Goal: Task Accomplishment & Management: Manage account settings

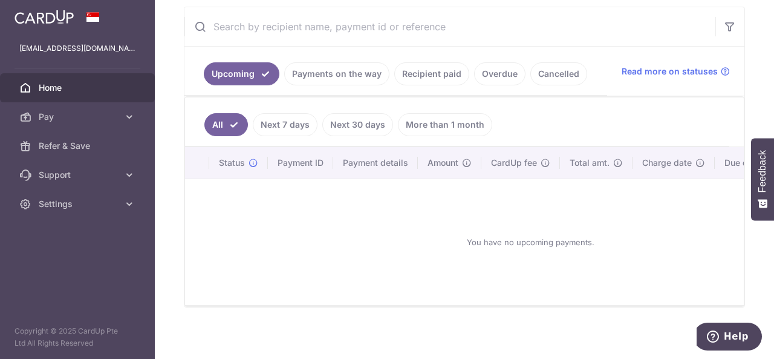
scroll to position [220, 0]
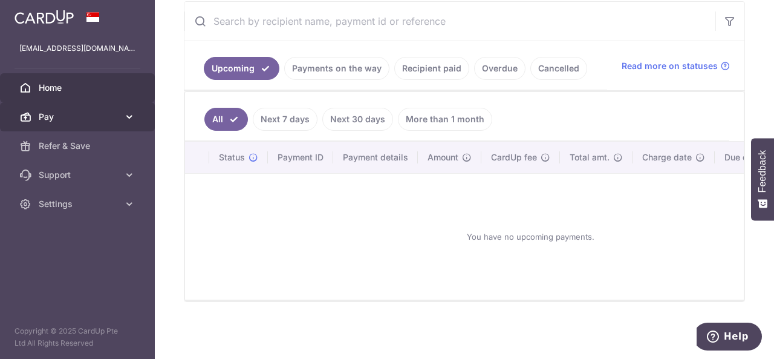
click at [127, 114] on icon at bounding box center [129, 117] width 12 height 12
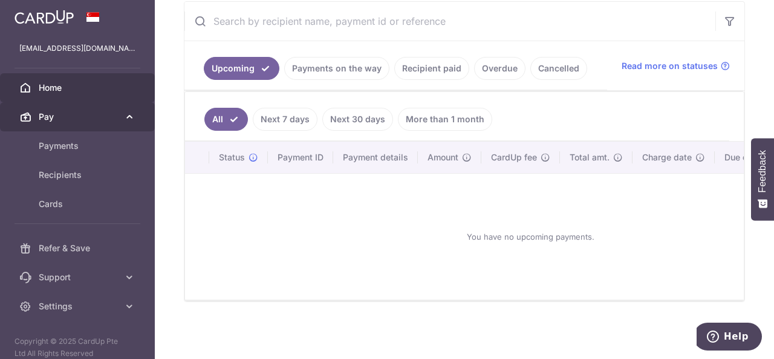
click at [125, 116] on icon at bounding box center [129, 117] width 12 height 12
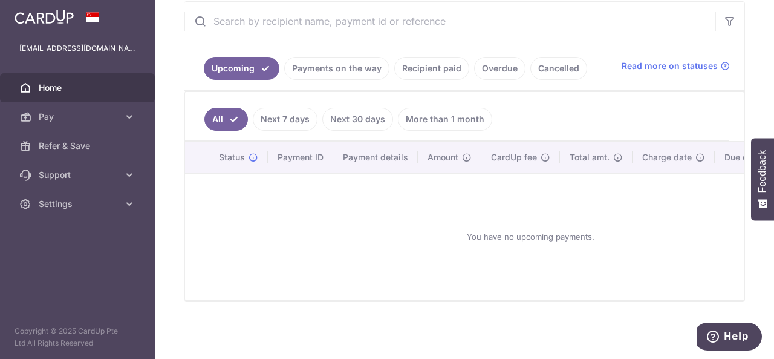
click at [175, 141] on div "× Pause Schedule Pause all future payments in this series Pause just this one p…" at bounding box center [464, 179] width 619 height 359
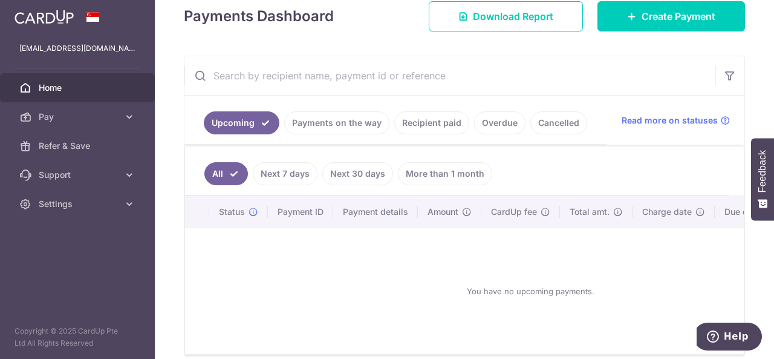
scroll to position [113, 0]
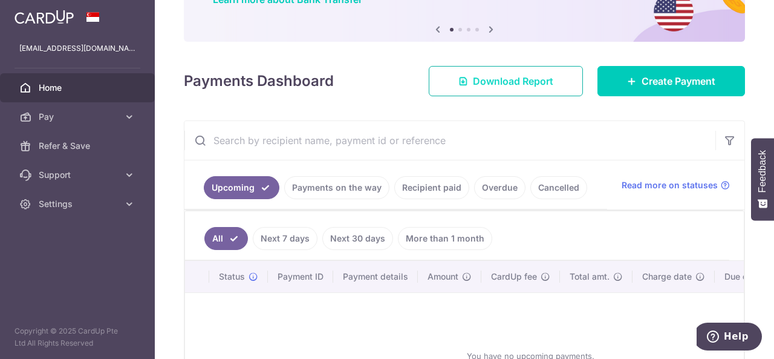
click at [509, 78] on span "Download Report" at bounding box center [513, 81] width 80 height 15
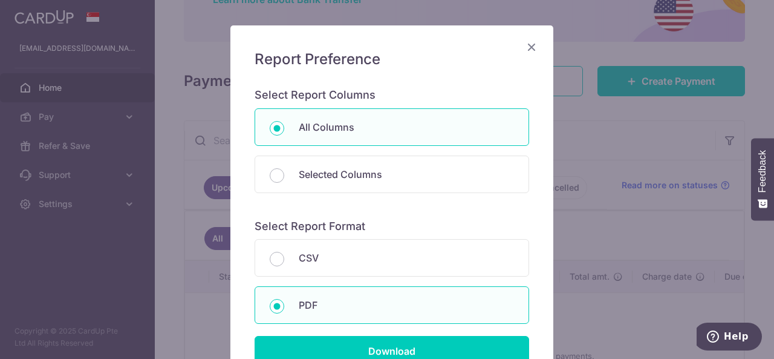
scroll to position [179, 0]
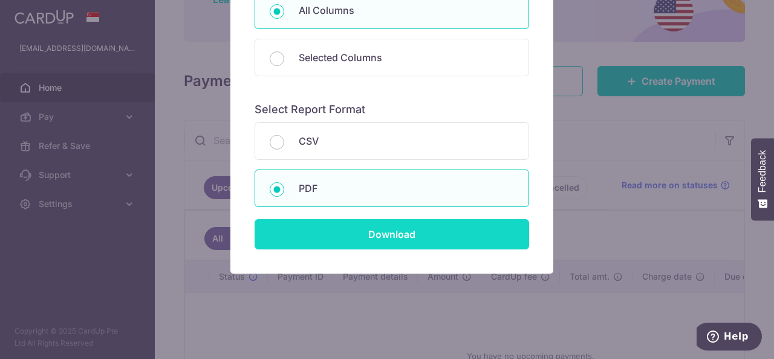
click at [370, 238] on input "Download" at bounding box center [392, 234] width 275 height 30
